Goal: Check status: Check status

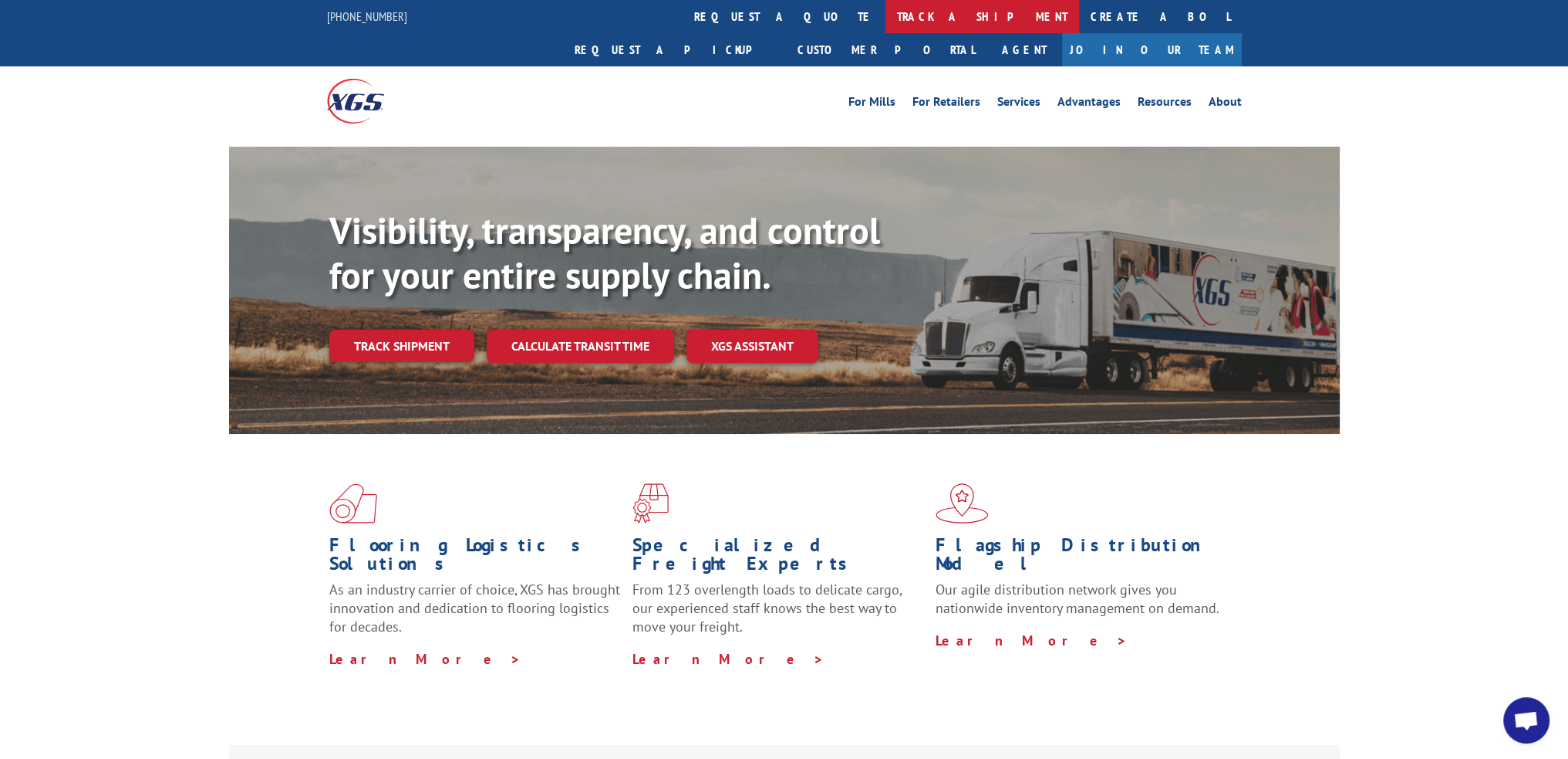
click at [886, 20] on link "track a shipment" at bounding box center [982, 17] width 194 height 33
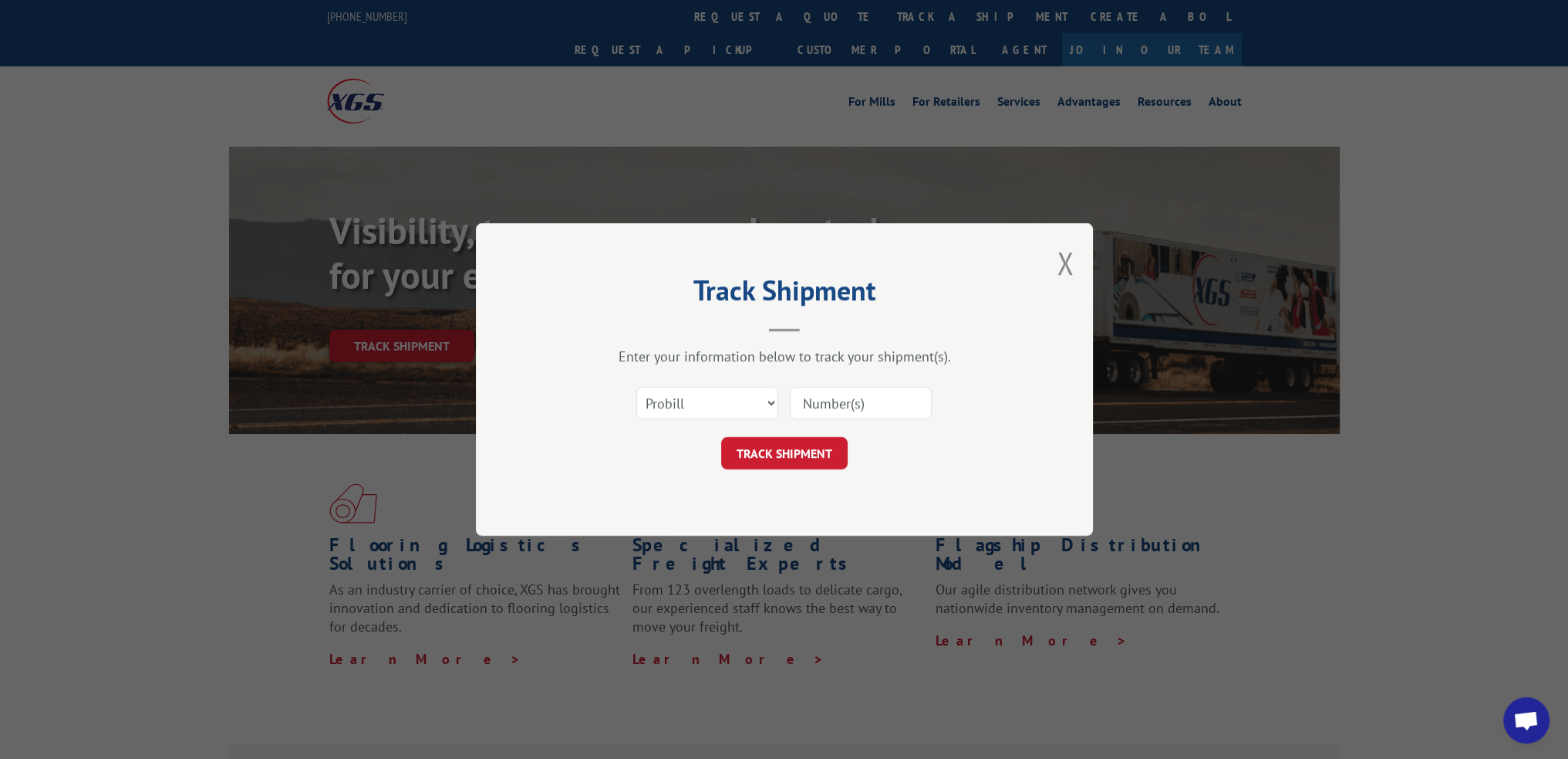
click at [860, 401] on input at bounding box center [861, 403] width 142 height 32
paste input "17501648"
type input "17501648"
click at [821, 451] on button "TRACK SHIPMENT" at bounding box center [784, 453] width 126 height 32
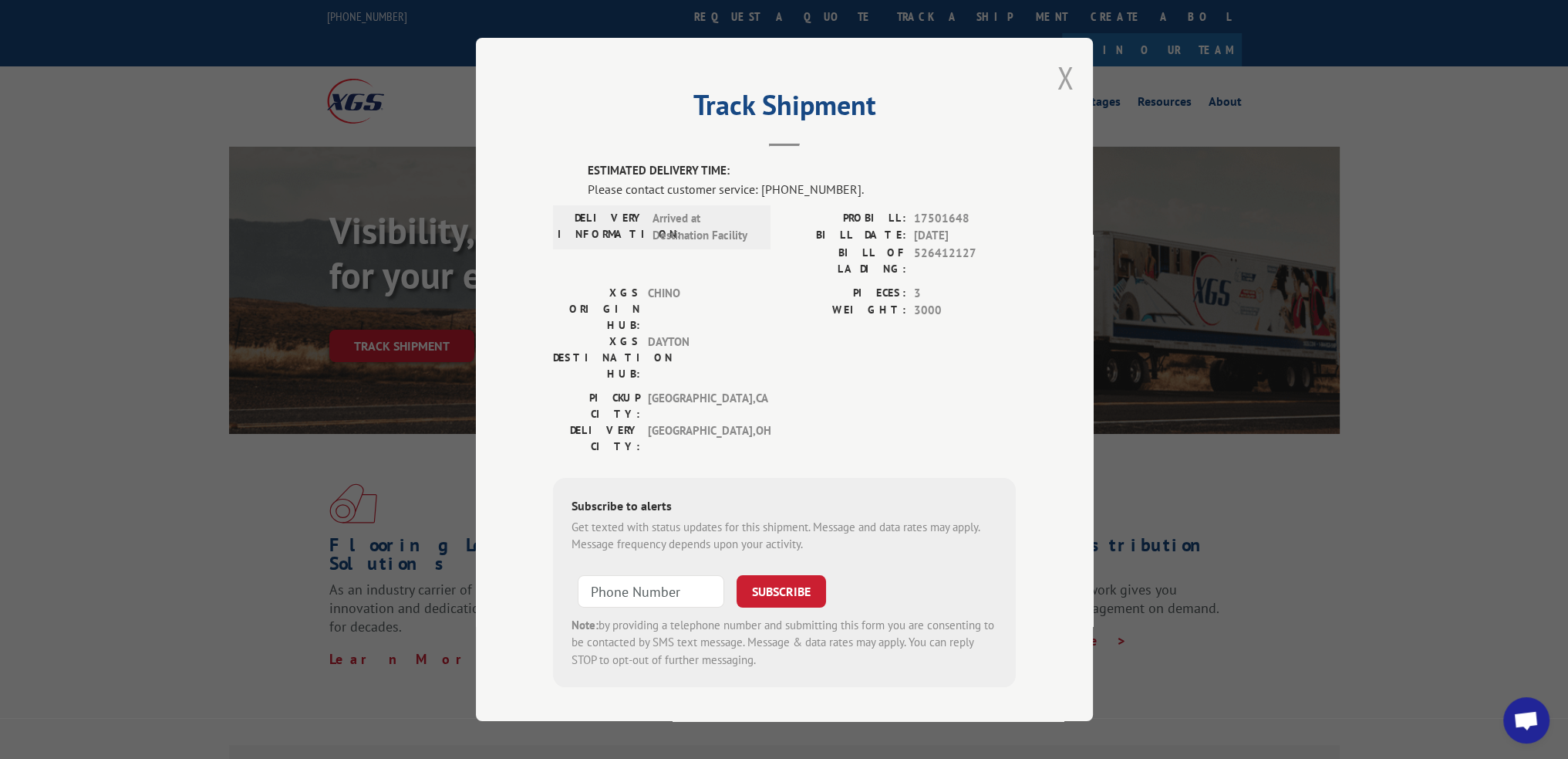
click at [1062, 90] on button "Close modal" at bounding box center [1065, 77] width 17 height 41
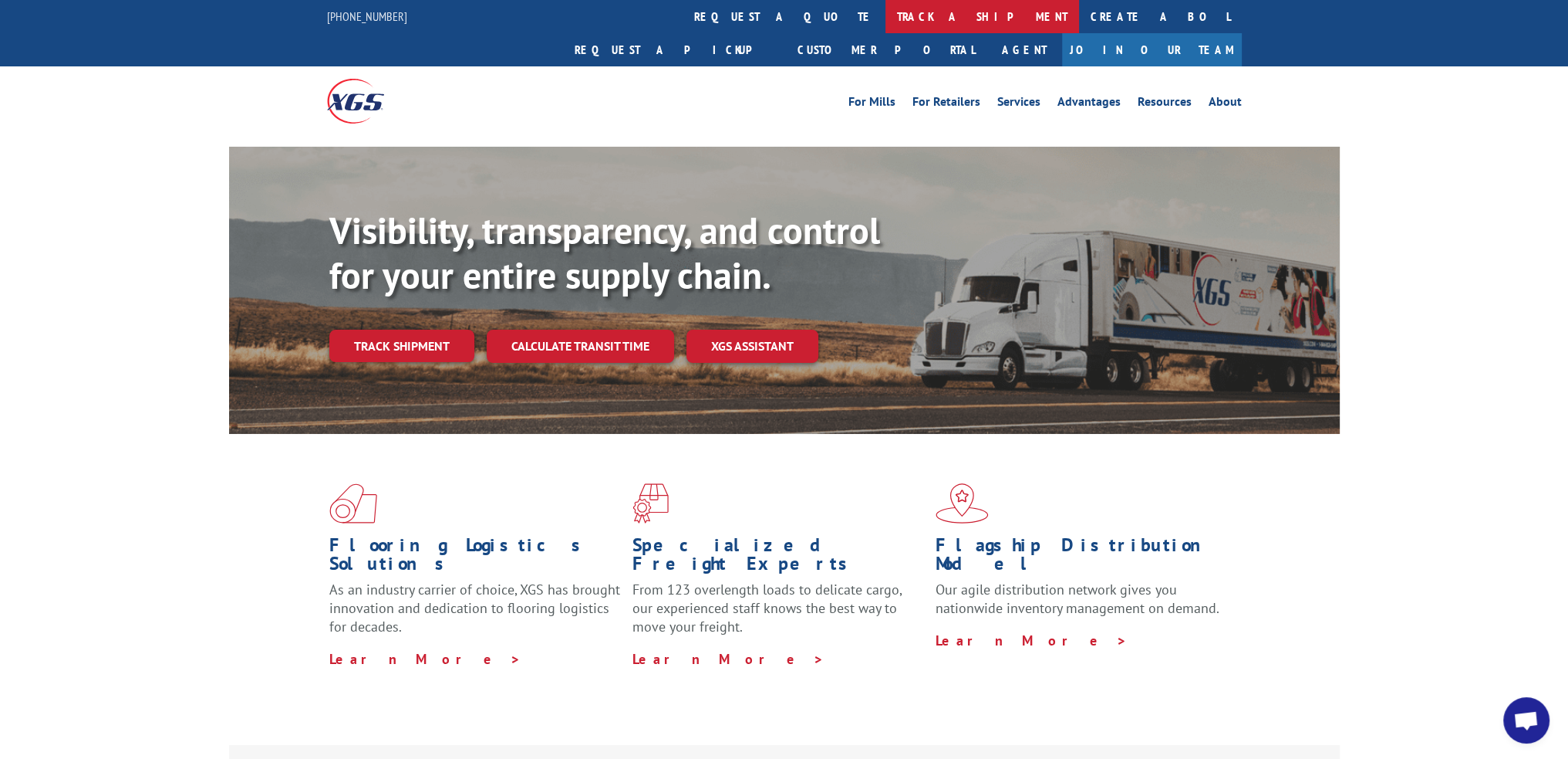
click at [886, 14] on link "track a shipment" at bounding box center [982, 17] width 194 height 33
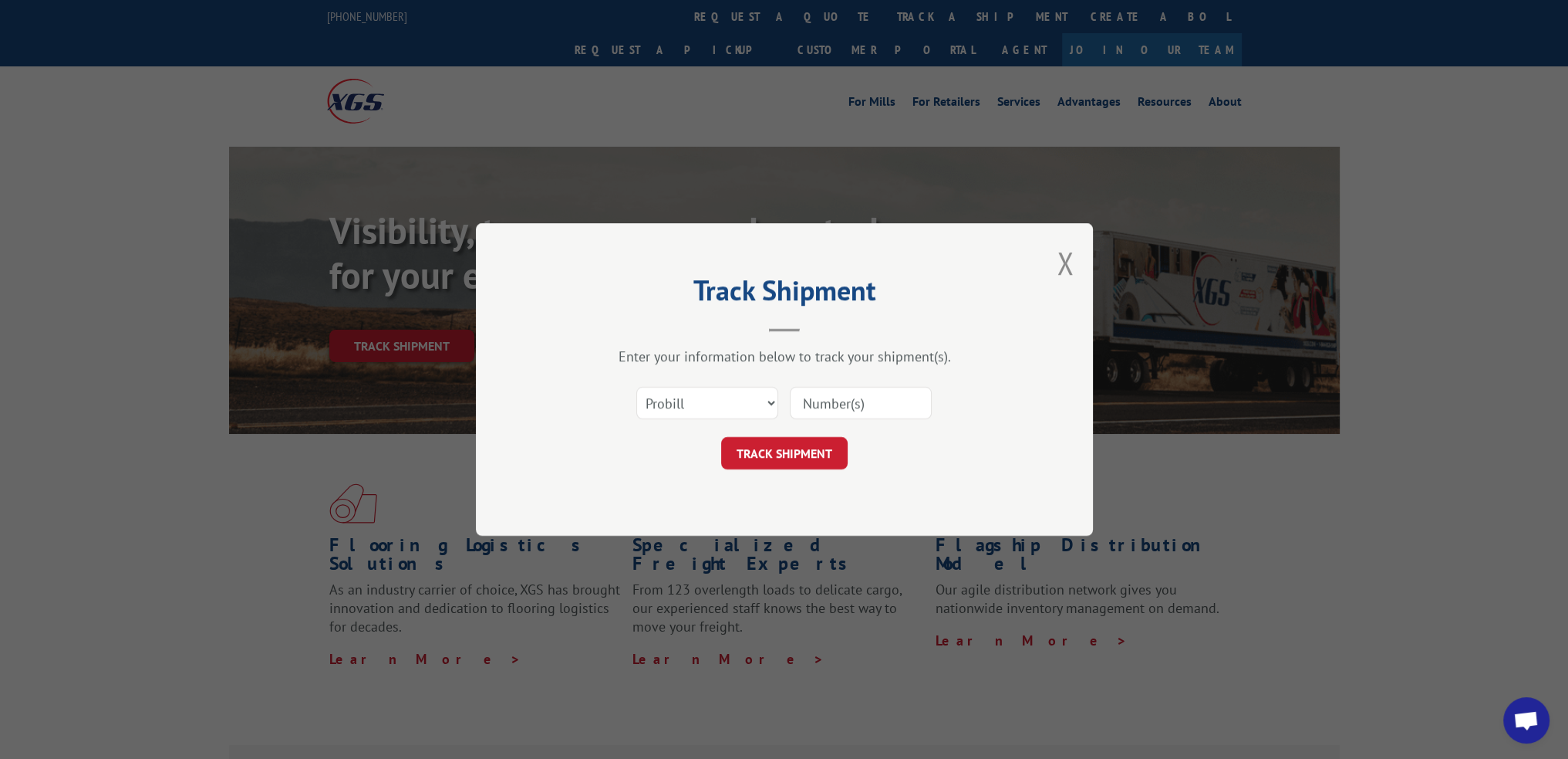
click at [843, 400] on input at bounding box center [861, 403] width 142 height 32
paste input "17501648"
type input "17501648"
click at [802, 453] on button "TRACK SHIPMENT" at bounding box center [784, 453] width 126 height 32
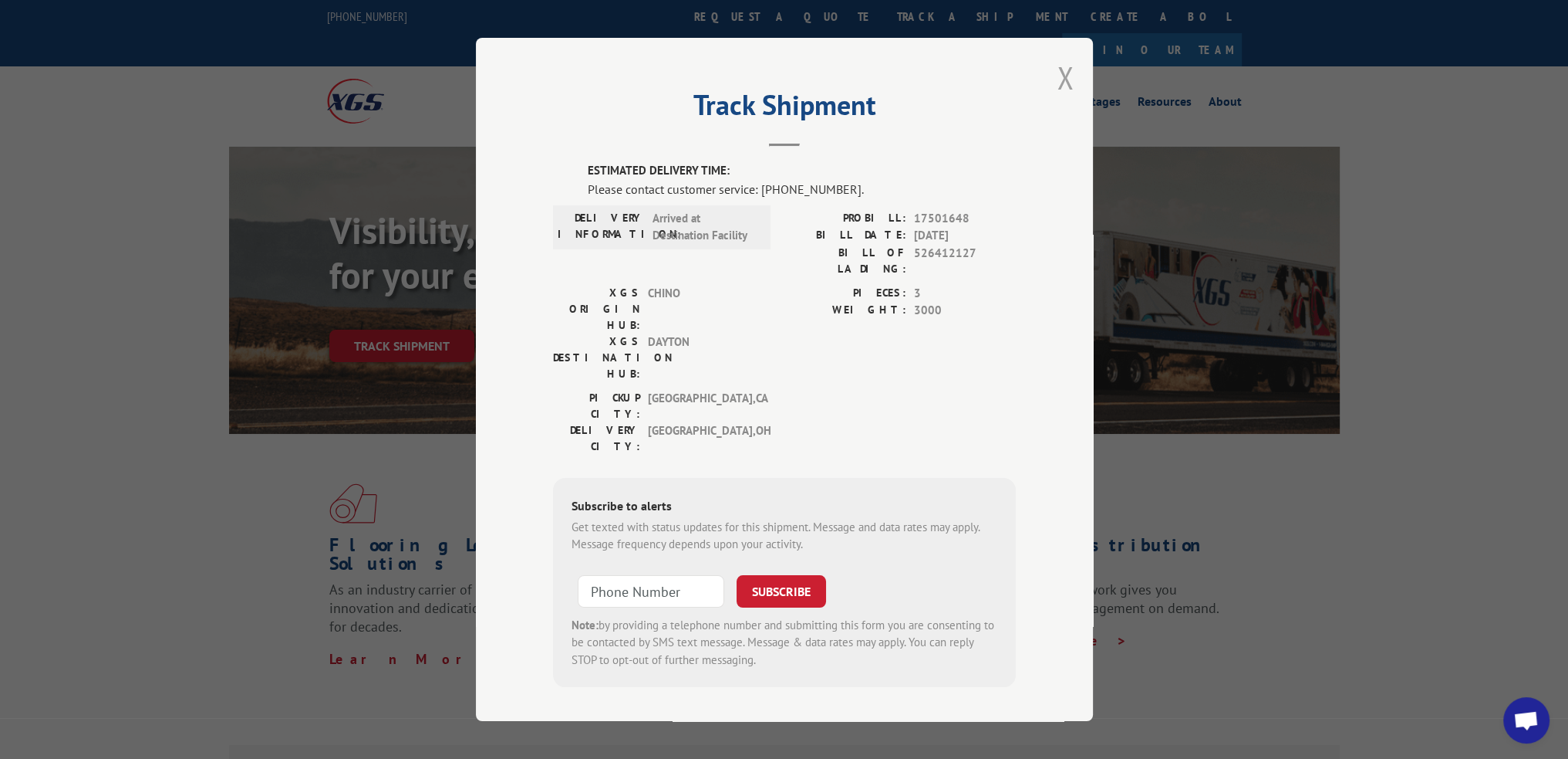
click at [1059, 95] on button "Close modal" at bounding box center [1065, 77] width 17 height 41
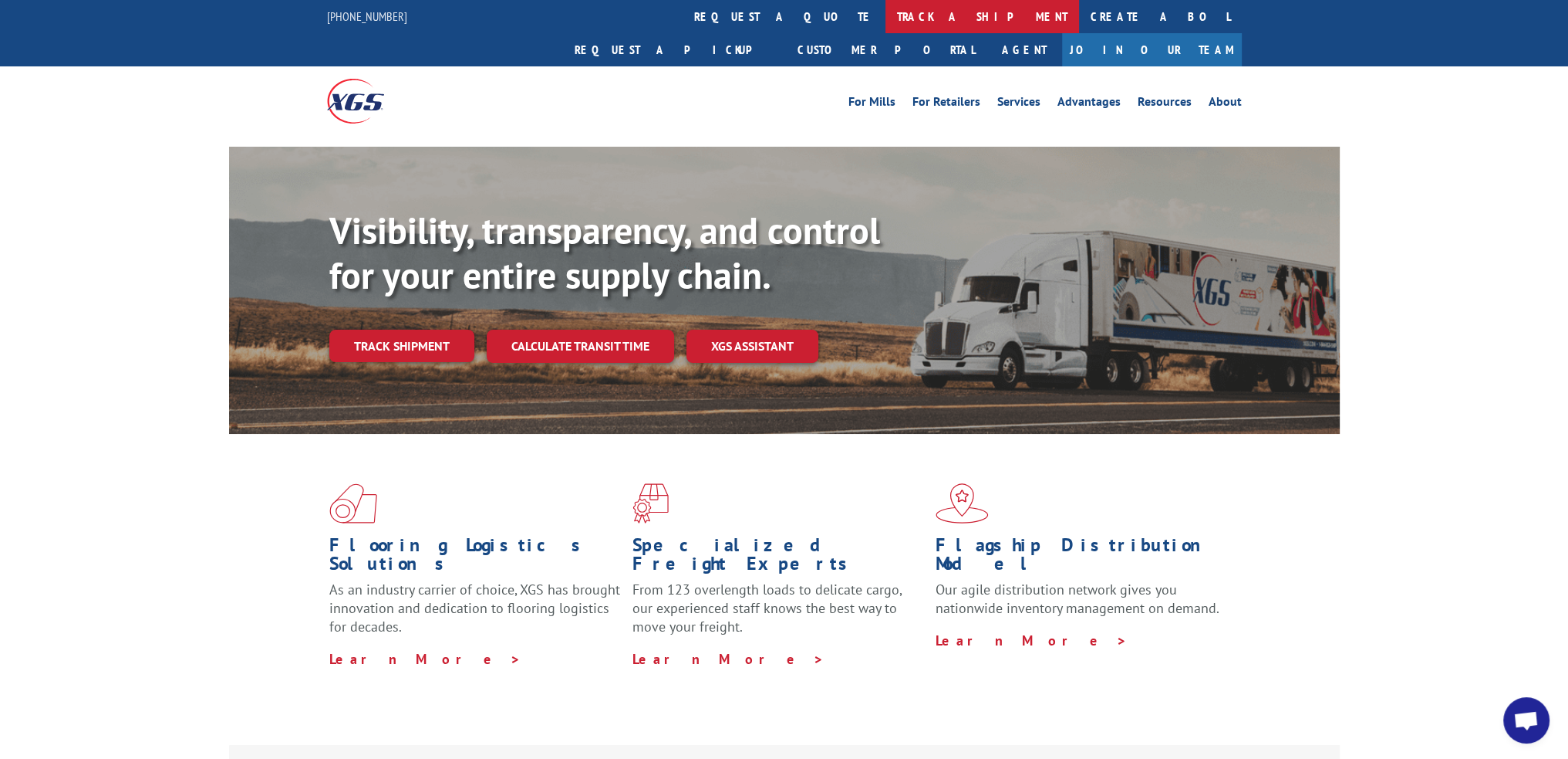
click at [886, 21] on link "track a shipment" at bounding box center [982, 17] width 194 height 33
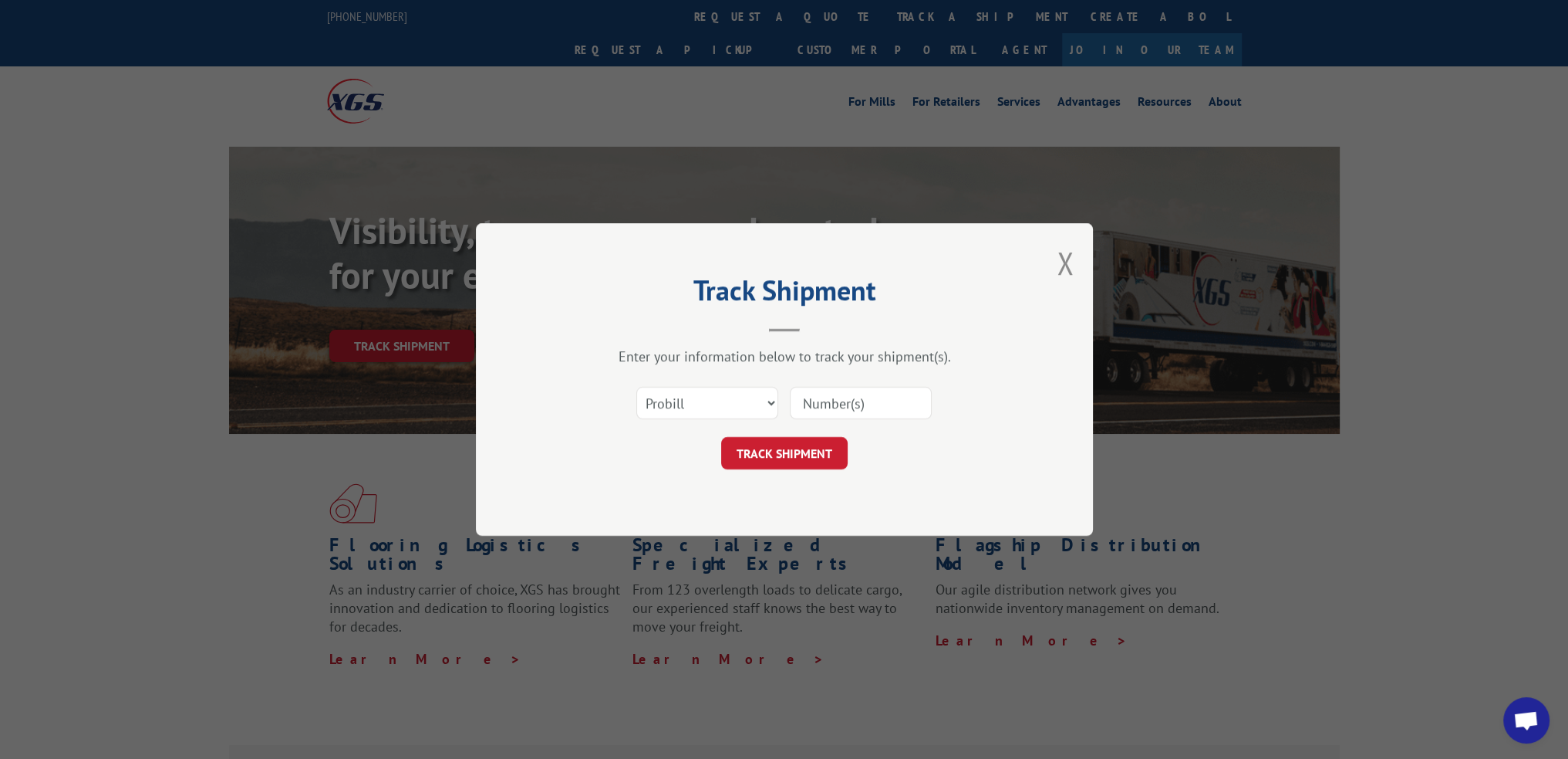
click at [835, 405] on input at bounding box center [861, 403] width 142 height 32
paste input "17501648"
type input "17501648"
click at [819, 449] on button "TRACK SHIPMENT" at bounding box center [784, 453] width 126 height 32
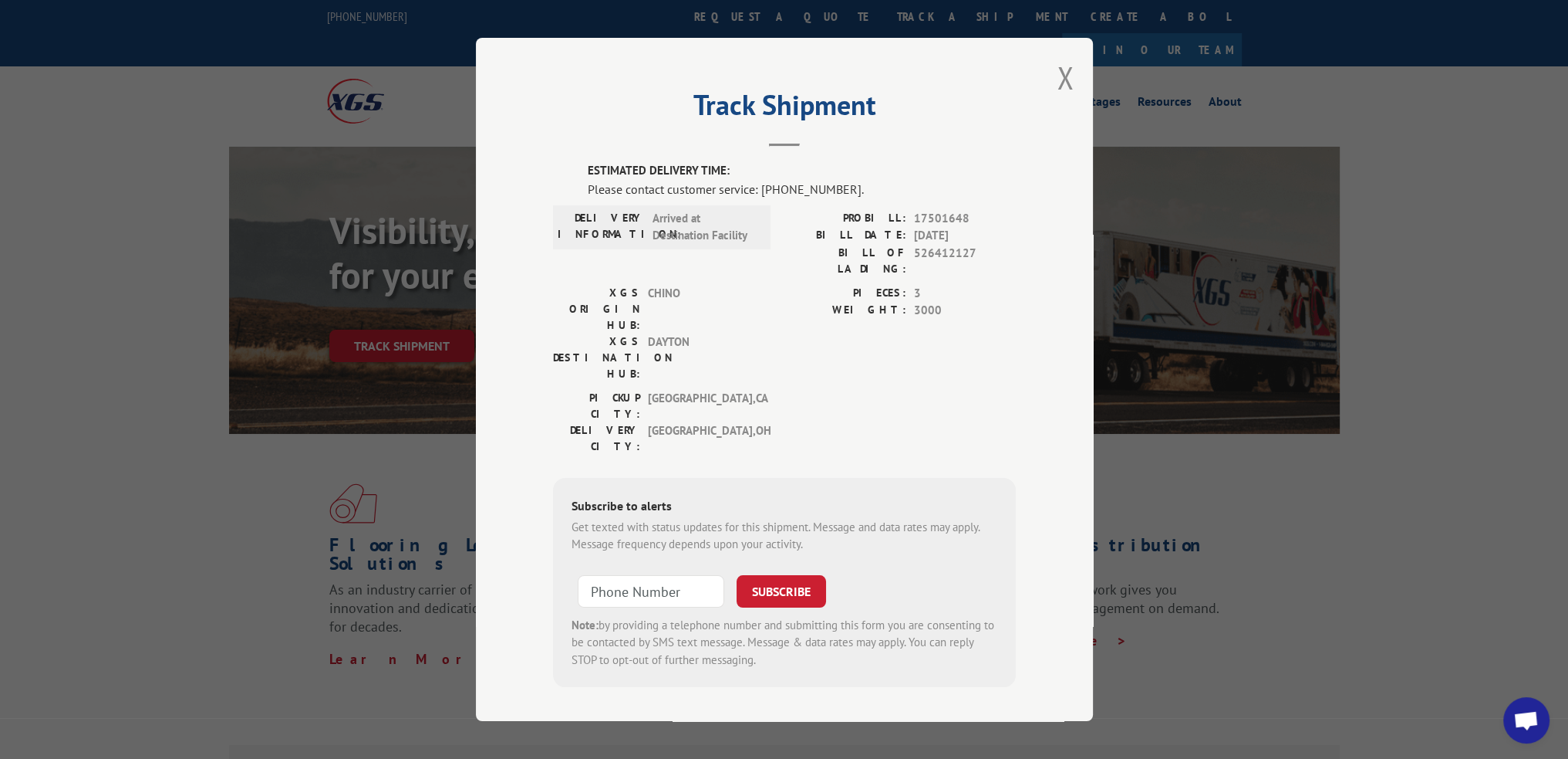
click at [1074, 84] on div "Track Shipment ESTIMATED DELIVERY TIME: Please contact customer service: [PHONE…" at bounding box center [784, 379] width 617 height 683
click at [1065, 87] on button "Close modal" at bounding box center [1065, 77] width 17 height 41
